Goal: Information Seeking & Learning: Learn about a topic

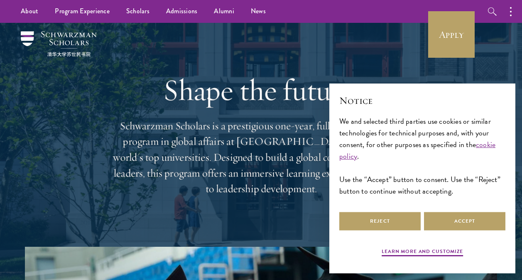
click at [476, 219] on button "Accept" at bounding box center [464, 221] width 81 height 19
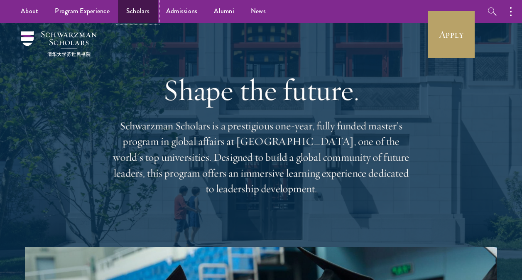
click at [137, 11] on link "Scholars" at bounding box center [138, 11] width 40 height 23
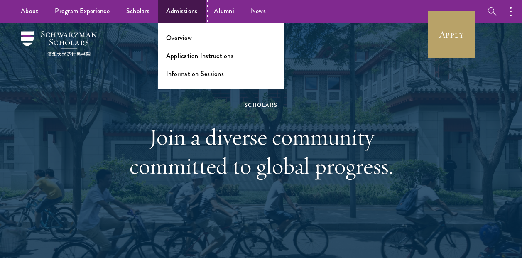
click at [187, 11] on link "Admissions" at bounding box center [182, 11] width 48 height 23
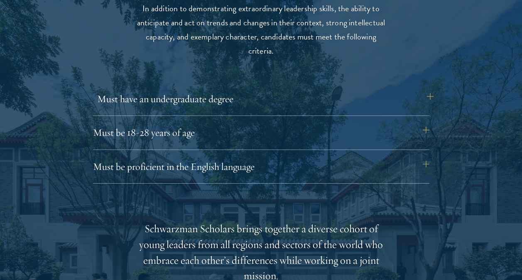
scroll to position [1120, 0]
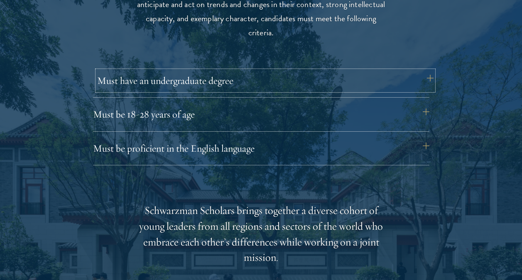
click at [296, 86] on button "Must have an undergraduate degree" at bounding box center [265, 81] width 336 height 20
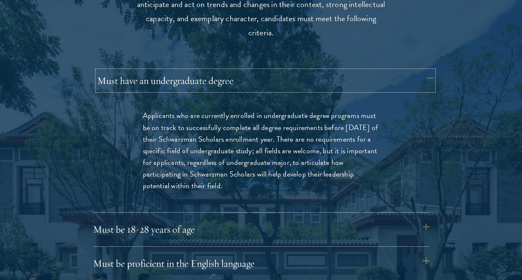
click at [296, 86] on button "Must have an undergraduate degree" at bounding box center [265, 81] width 336 height 20
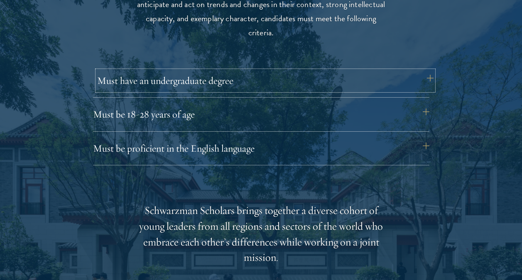
click at [296, 87] on button "Must have an undergraduate degree" at bounding box center [265, 81] width 336 height 20
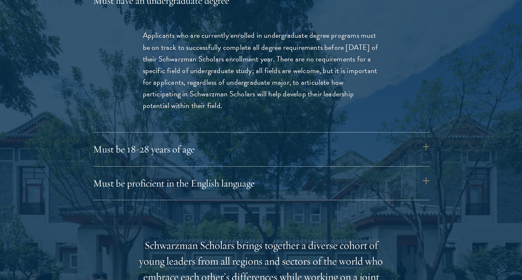
scroll to position [1203, 0]
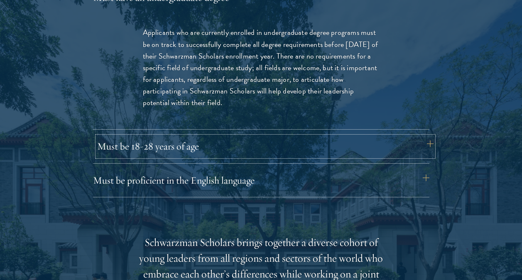
click at [392, 141] on button "Must be 18-28 years of age" at bounding box center [265, 146] width 336 height 20
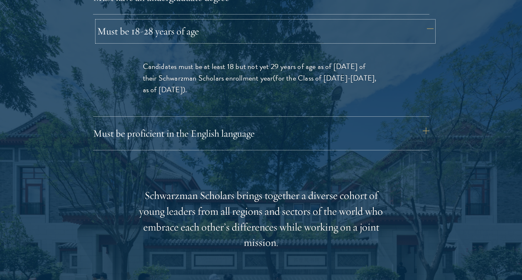
click at [391, 37] on button "Must be 18-28 years of age" at bounding box center [265, 31] width 336 height 20
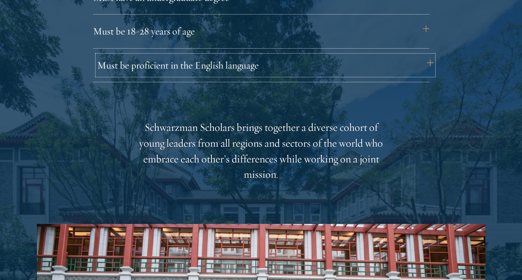
click at [389, 59] on button "Must be proficient in the English language" at bounding box center [265, 65] width 336 height 20
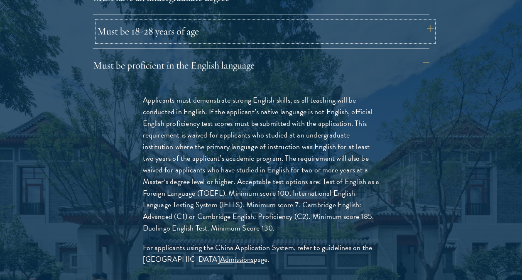
click at [384, 32] on button "Must be 18-28 years of age" at bounding box center [265, 31] width 336 height 20
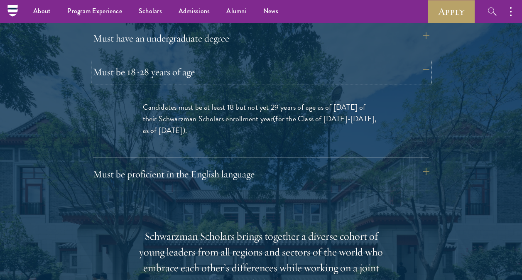
scroll to position [1162, 0]
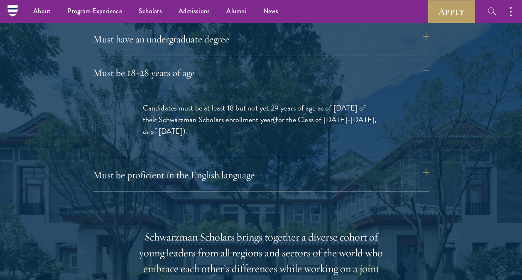
click at [365, 52] on div "Must have an undergraduate degree Applicants who are currently enrolled in unde…" at bounding box center [261, 42] width 336 height 27
click at [361, 34] on button "Must have an undergraduate degree" at bounding box center [265, 39] width 336 height 20
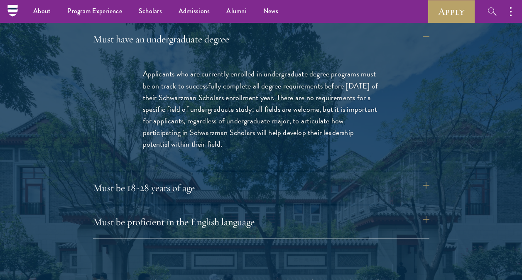
click at [451, 118] on div "Eligibility In addition to demonstrating extraordinary leadership skills, the a…" at bounding box center [261, 272] width 448 height 712
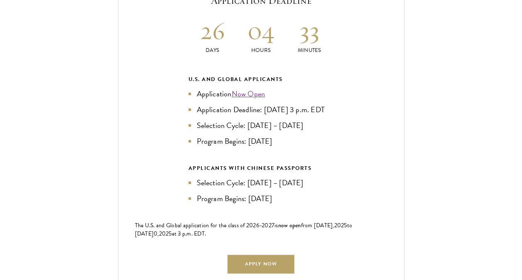
scroll to position [1950, 0]
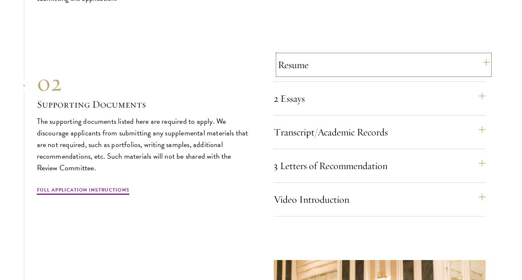
click at [375, 73] on button "Resume" at bounding box center [384, 65] width 212 height 20
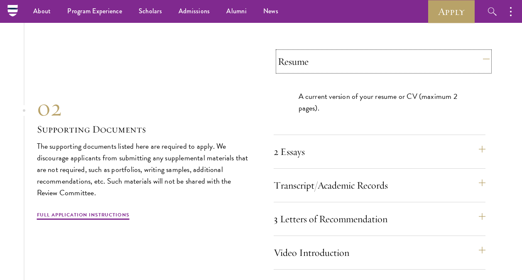
scroll to position [2707, 0]
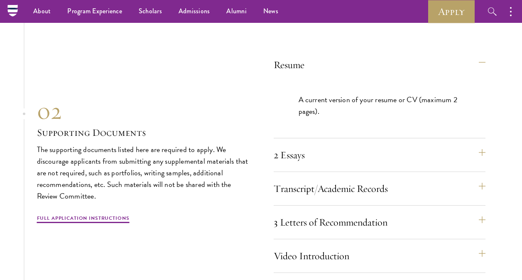
click at [371, 153] on div "Resume A current version of your resume or CV (maximum 2 pages). 2 Essays The t…" at bounding box center [379, 164] width 212 height 218
click at [382, 161] on button "2 Essays" at bounding box center [384, 155] width 212 height 20
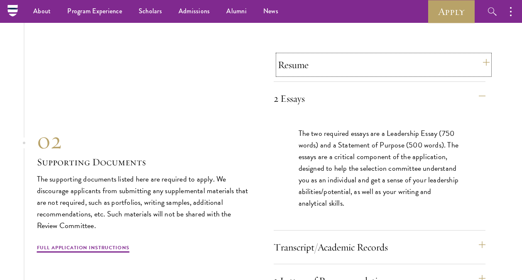
click at [378, 75] on button "Resume" at bounding box center [384, 65] width 212 height 20
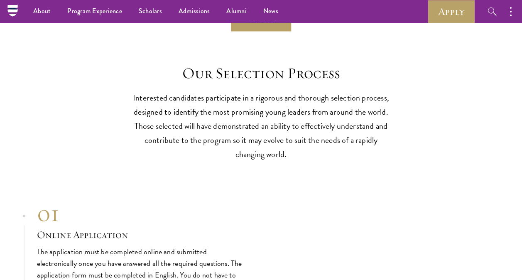
scroll to position [2375, 0]
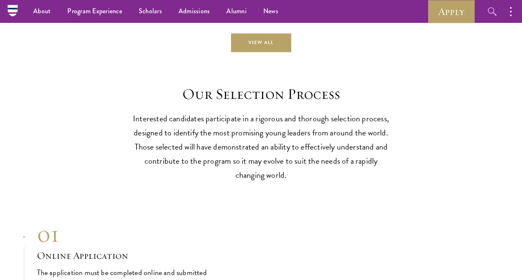
drag, startPoint x: 357, startPoint y: 123, endPoint x: 346, endPoint y: 107, distance: 19.6
drag, startPoint x: 346, startPoint y: 107, endPoint x: 171, endPoint y: 39, distance: 188.5
click at [154, 10] on link "Scholars" at bounding box center [150, 11] width 40 height 23
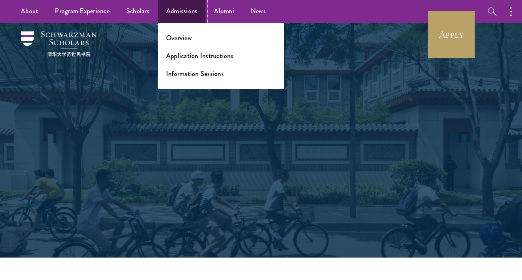
click at [191, 15] on link "Admissions" at bounding box center [182, 11] width 48 height 23
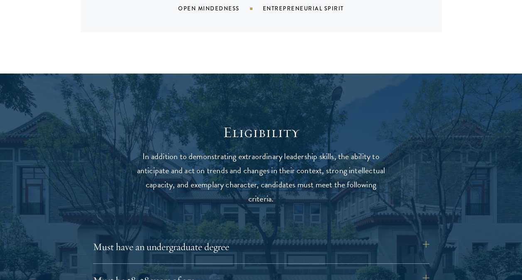
scroll to position [1079, 0]
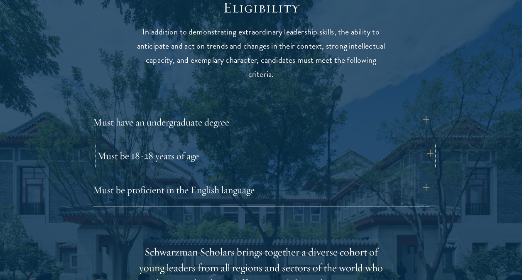
click at [260, 160] on button "Must be 18-28 years of age" at bounding box center [265, 156] width 336 height 20
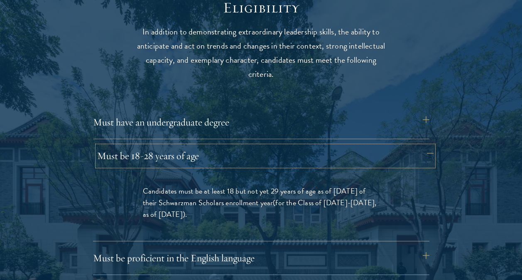
click at [260, 156] on button "Must be 18-28 years of age" at bounding box center [265, 156] width 336 height 20
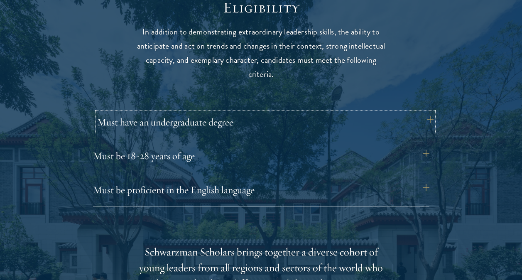
click at [240, 124] on button "Must have an undergraduate degree" at bounding box center [265, 122] width 336 height 20
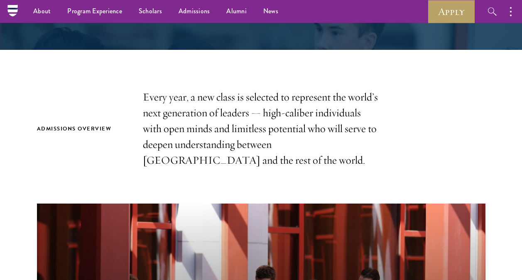
scroll to position [0, 0]
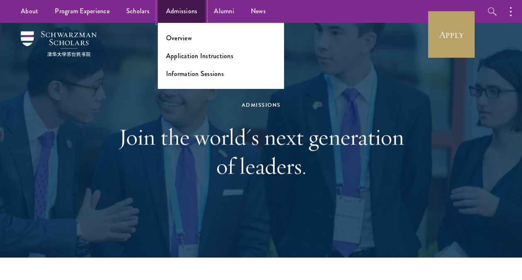
click at [182, 5] on link "Admissions" at bounding box center [182, 11] width 48 height 23
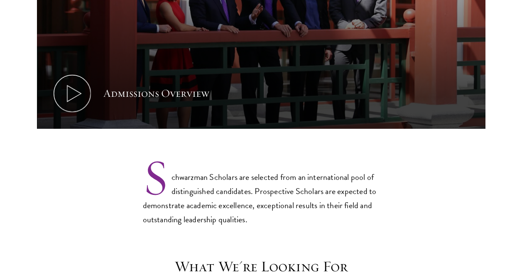
scroll to position [747, 0]
